Goal: Transaction & Acquisition: Purchase product/service

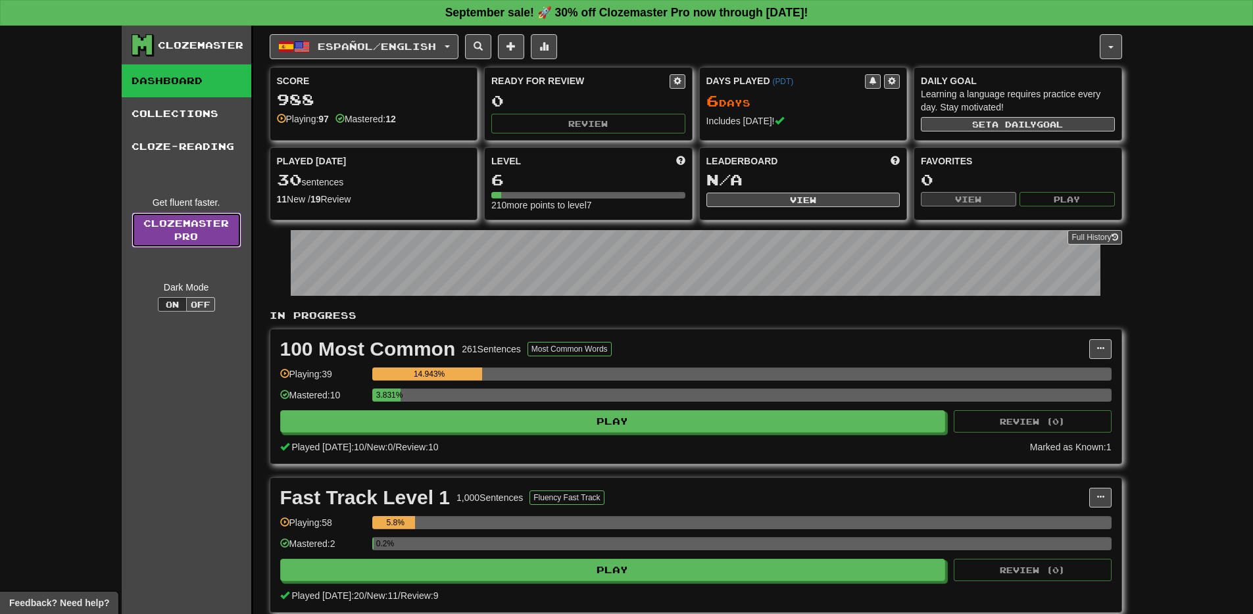
click at [224, 232] on link "Clozemaster Pro" at bounding box center [187, 230] width 110 height 36
click at [207, 227] on link "Clozemaster Pro" at bounding box center [187, 230] width 110 height 36
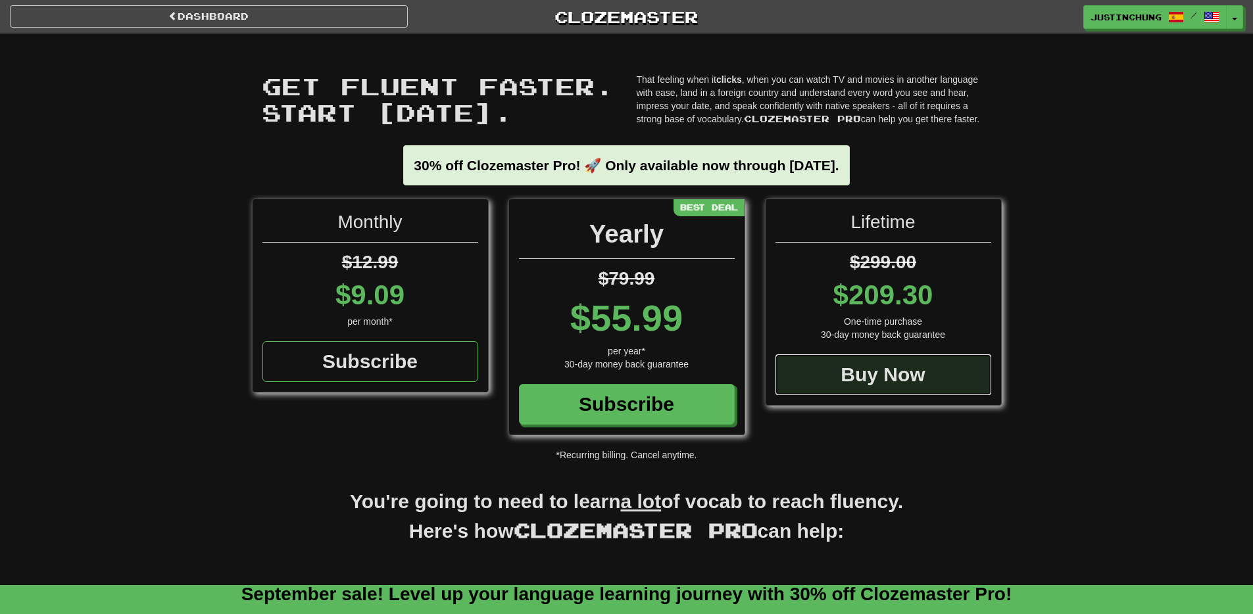
click at [833, 370] on div "Buy Now" at bounding box center [884, 375] width 216 height 41
click at [897, 384] on div "Buy Now" at bounding box center [884, 375] width 216 height 41
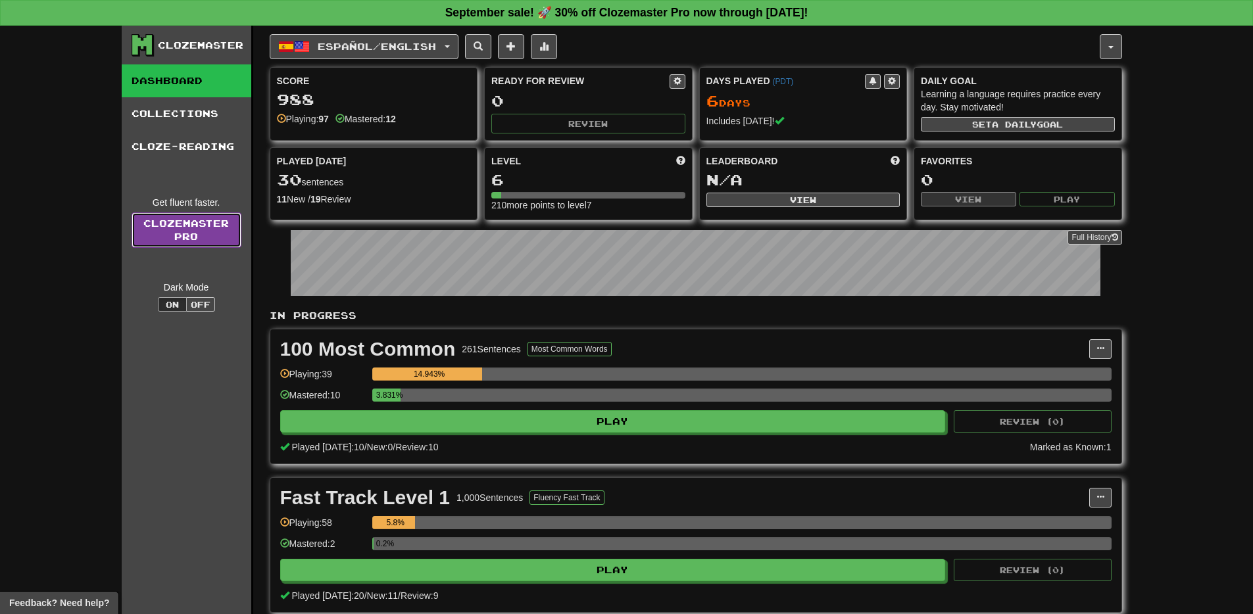
click at [201, 237] on link "Clozemaster Pro" at bounding box center [187, 230] width 110 height 36
